Goal: Use online tool/utility: Utilize a website feature to perform a specific function

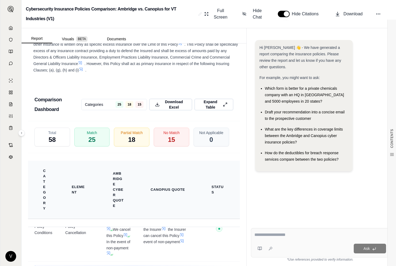
scroll to position [1392, 0]
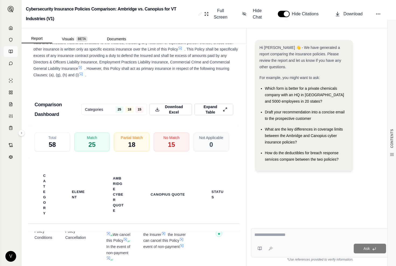
click at [9, 54] on link at bounding box center [10, 51] width 15 height 11
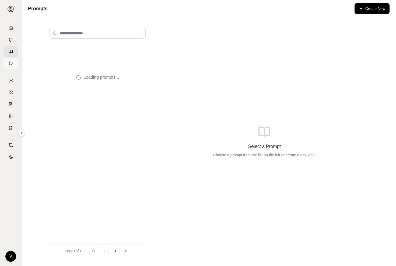
click at [11, 59] on link at bounding box center [10, 63] width 15 height 11
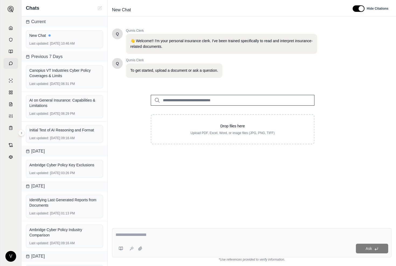
click at [174, 98] on input "search" at bounding box center [233, 100] width 164 height 11
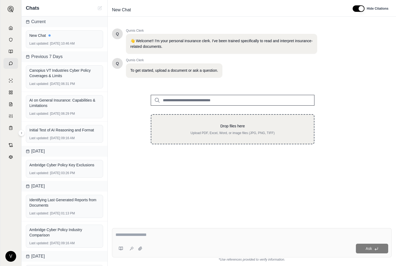
click at [175, 137] on div "Drop files here Upload PDF, Excel, Word, or image files (JPG, PNG, TIFF)" at bounding box center [233, 129] width 164 height 30
click at [226, 131] on div "Drop files here Upload PDF, Excel, Word, or image files (JPG, PNG, TIFF)" at bounding box center [232, 130] width 145 height 12
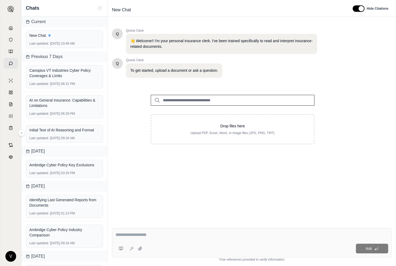
click at [208, 102] on input "search" at bounding box center [233, 100] width 164 height 11
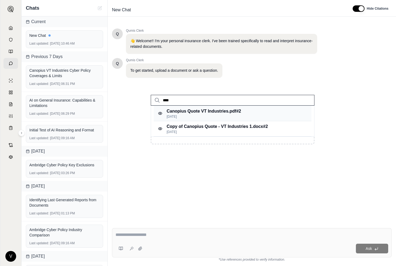
type input "****"
click at [204, 114] on p "Canopius Quote VT Industries.pdf #2" at bounding box center [204, 111] width 74 height 6
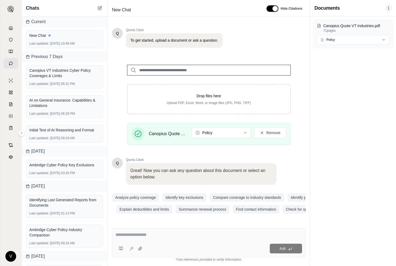
scroll to position [30, 0]
click at [350, 37] on html "V Chats Current New Chat Last updated: [DATE] 10:46 AM Previous 7 Days Canopius…" at bounding box center [198, 133] width 396 height 266
click at [349, 62] on div "Canopius Quote VT Industries.pdf 71 pages Policy" at bounding box center [353, 141] width 86 height 250
